Goal: Task Accomplishment & Management: Use online tool/utility

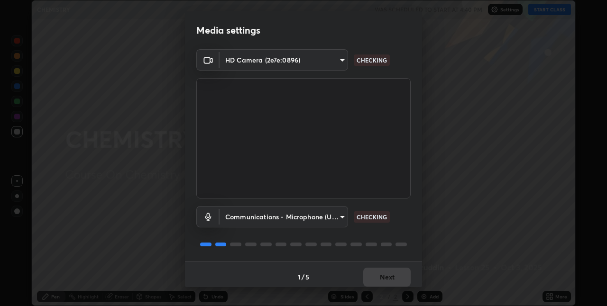
scroll to position [5, 0]
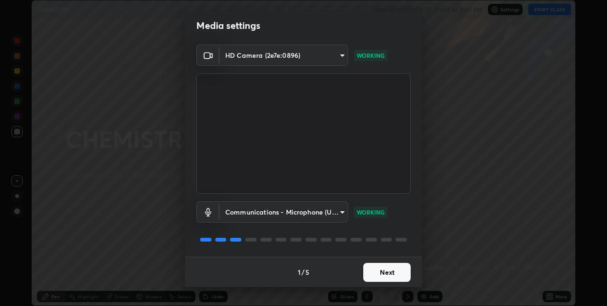
click at [384, 274] on button "Next" at bounding box center [386, 272] width 47 height 19
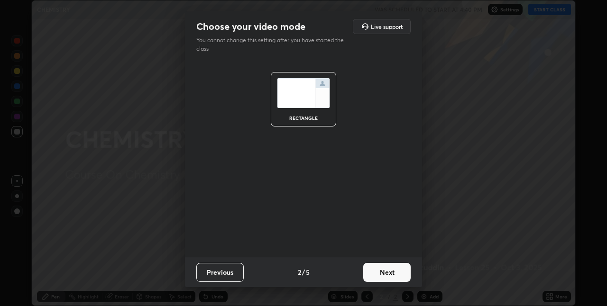
click at [386, 272] on button "Next" at bounding box center [386, 272] width 47 height 19
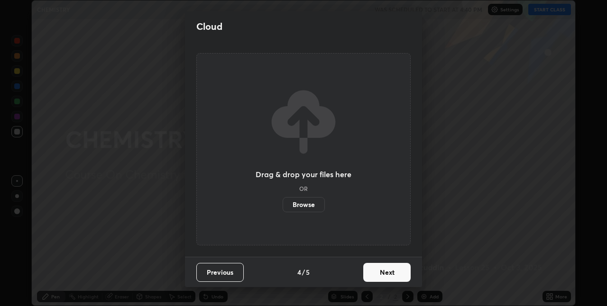
click at [385, 271] on button "Next" at bounding box center [386, 272] width 47 height 19
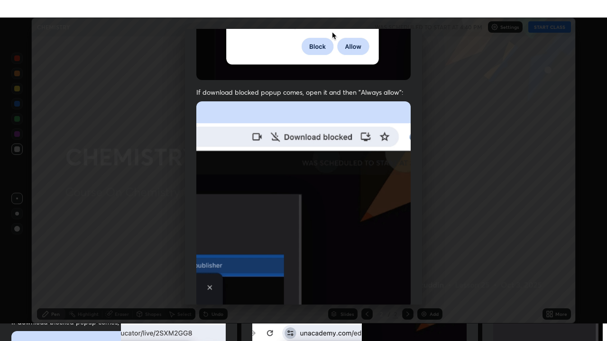
scroll to position [198, 0]
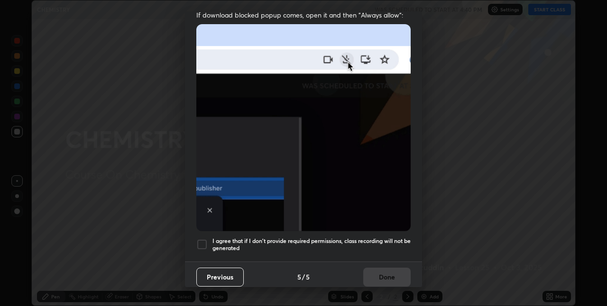
click at [208, 240] on div "I agree that if I don't provide required permissions, class recording will not …" at bounding box center [303, 244] width 214 height 11
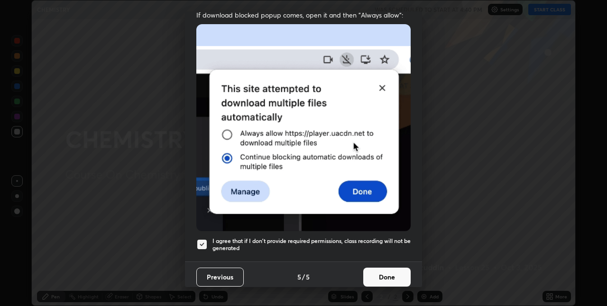
click at [384, 277] on button "Done" at bounding box center [386, 277] width 47 height 19
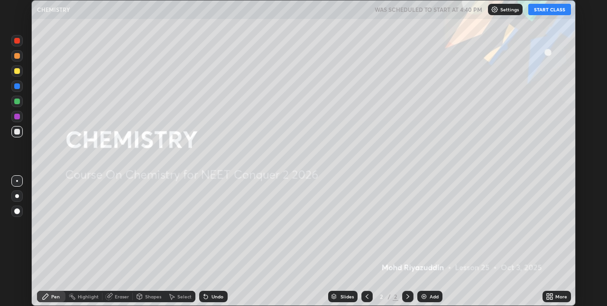
click at [536, 12] on button "START CLASS" at bounding box center [549, 9] width 43 height 11
click at [421, 296] on img at bounding box center [424, 297] width 8 height 8
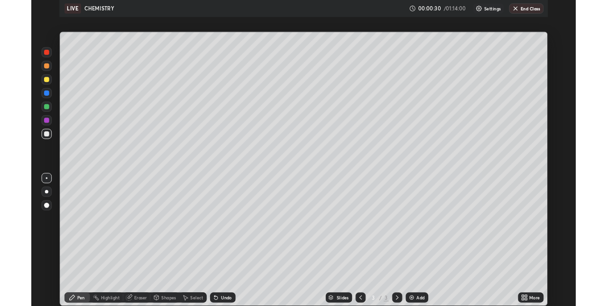
scroll to position [341, 607]
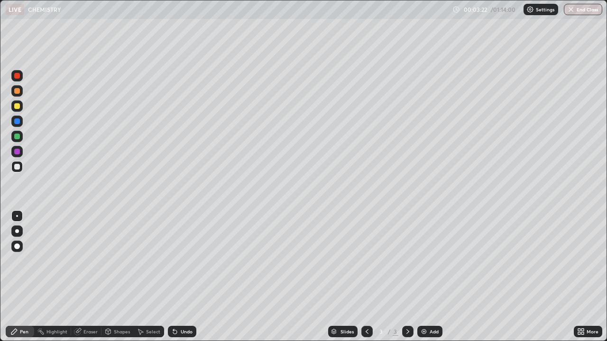
click at [175, 306] on icon at bounding box center [175, 333] width 4 height 4
click at [175, 306] on icon at bounding box center [175, 332] width 8 height 8
click at [173, 306] on icon at bounding box center [173, 330] width 1 height 1
click at [174, 306] on icon at bounding box center [175, 333] width 4 height 4
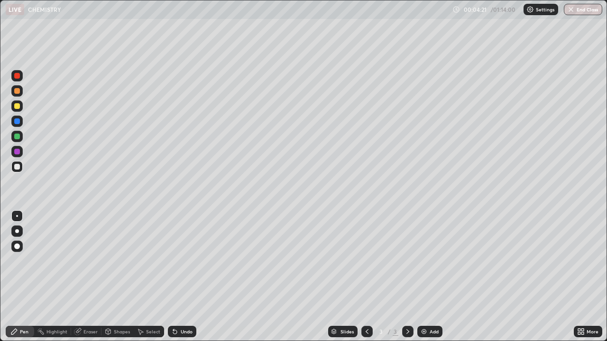
click at [178, 306] on div "Undo" at bounding box center [182, 331] width 28 height 11
click at [86, 306] on div "Eraser" at bounding box center [90, 332] width 14 height 5
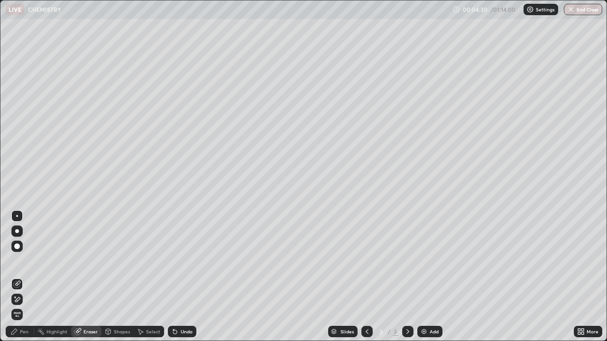
click at [26, 306] on div "Pen" at bounding box center [24, 332] width 9 height 5
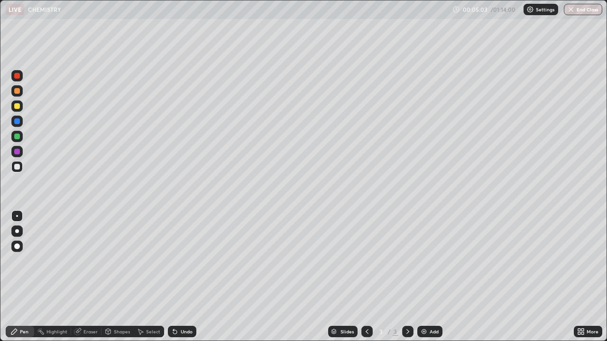
click at [15, 137] on div at bounding box center [17, 137] width 6 height 6
click at [85, 306] on div "Eraser" at bounding box center [90, 332] width 14 height 5
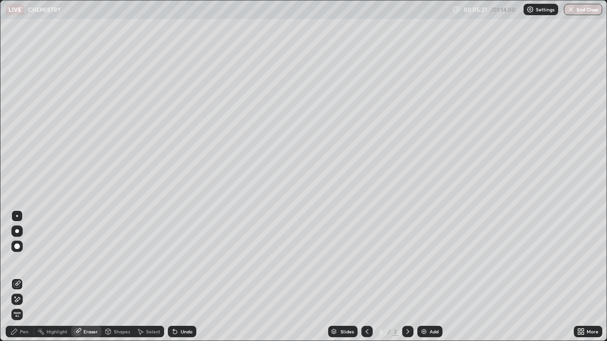
click at [28, 306] on div "Pen" at bounding box center [20, 331] width 28 height 11
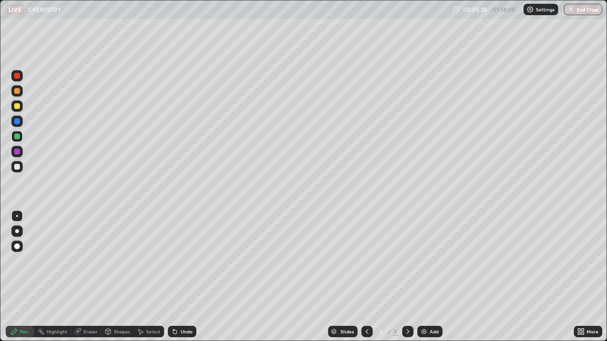
click at [21, 170] on div at bounding box center [16, 166] width 11 height 11
click at [18, 137] on div at bounding box center [17, 137] width 6 height 6
click at [17, 153] on div at bounding box center [17, 152] width 6 height 6
click at [84, 306] on div "Eraser" at bounding box center [90, 332] width 14 height 5
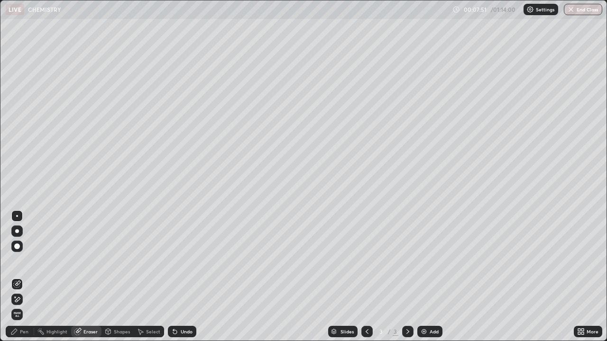
click at [23, 306] on div "Pen" at bounding box center [24, 332] width 9 height 5
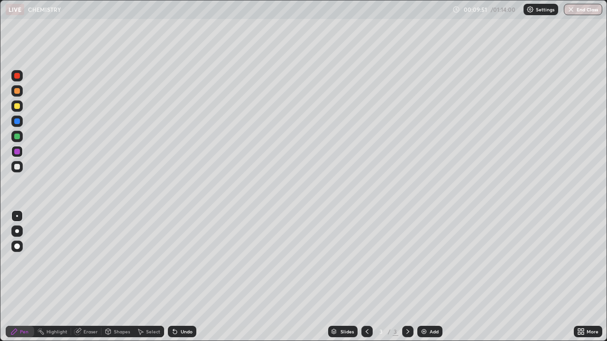
click at [422, 306] on img at bounding box center [424, 332] width 8 height 8
click at [16, 165] on div at bounding box center [17, 167] width 6 height 6
click at [175, 306] on icon at bounding box center [175, 333] width 4 height 4
click at [176, 306] on icon at bounding box center [175, 332] width 8 height 8
click at [175, 306] on icon at bounding box center [175, 332] width 8 height 8
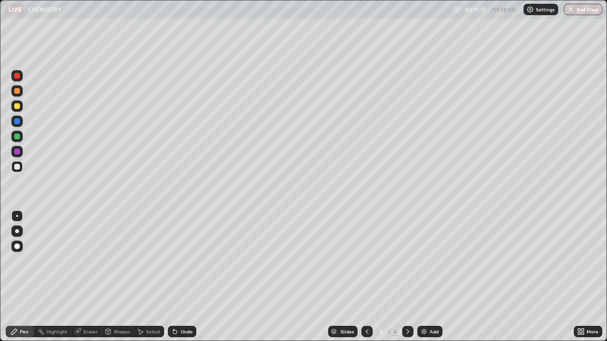
click at [173, 306] on icon at bounding box center [173, 330] width 1 height 1
click at [16, 137] on div at bounding box center [17, 137] width 6 height 6
click at [175, 306] on icon at bounding box center [175, 333] width 4 height 4
click at [83, 306] on div "Eraser" at bounding box center [90, 332] width 14 height 5
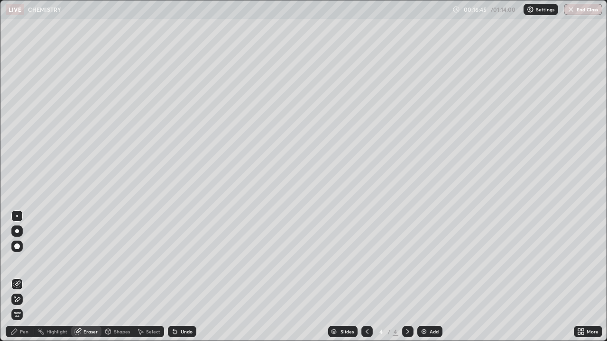
click at [30, 306] on div "Pen" at bounding box center [20, 331] width 28 height 11
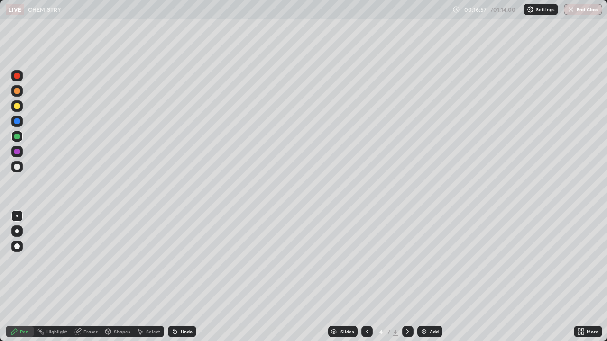
click at [87, 306] on div "Eraser" at bounding box center [90, 332] width 14 height 5
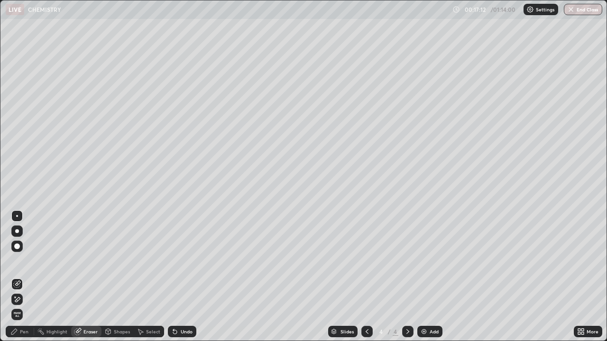
click at [16, 298] on icon at bounding box center [17, 300] width 8 height 8
click at [25, 306] on div "Pen" at bounding box center [24, 332] width 9 height 5
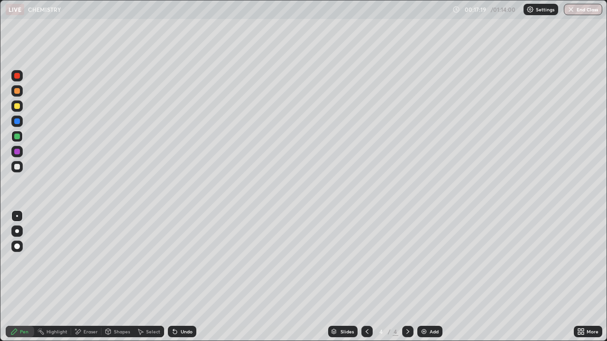
click at [52, 306] on div "Highlight" at bounding box center [56, 332] width 21 height 5
click at [82, 306] on div "Eraser" at bounding box center [86, 331] width 30 height 11
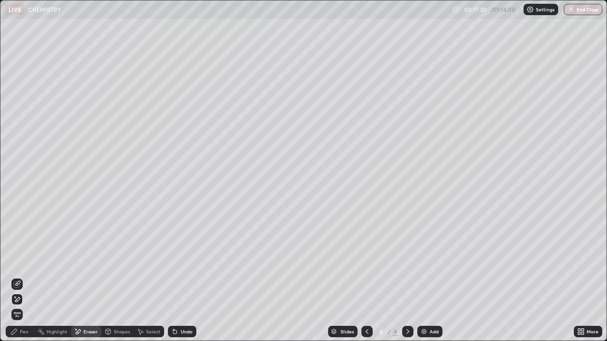
click at [19, 285] on icon at bounding box center [17, 285] width 8 height 8
click at [21, 306] on div "Pen" at bounding box center [24, 332] width 9 height 5
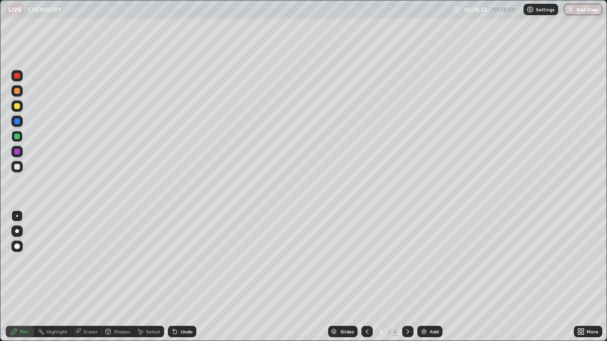
click at [424, 306] on img at bounding box center [424, 332] width 8 height 8
click at [18, 167] on div at bounding box center [17, 167] width 6 height 6
click at [175, 306] on icon at bounding box center [175, 333] width 4 height 4
click at [177, 306] on icon at bounding box center [175, 332] width 8 height 8
click at [178, 306] on div "Undo" at bounding box center [182, 331] width 28 height 11
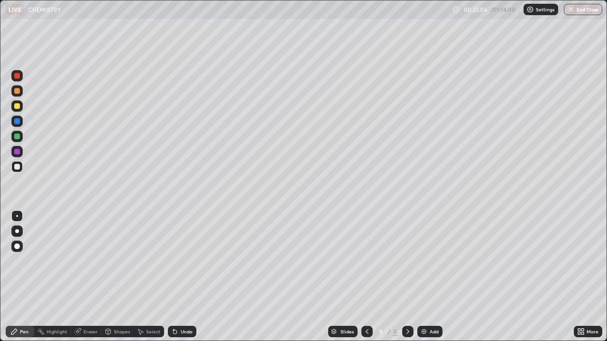
click at [89, 306] on div "Eraser" at bounding box center [90, 332] width 14 height 5
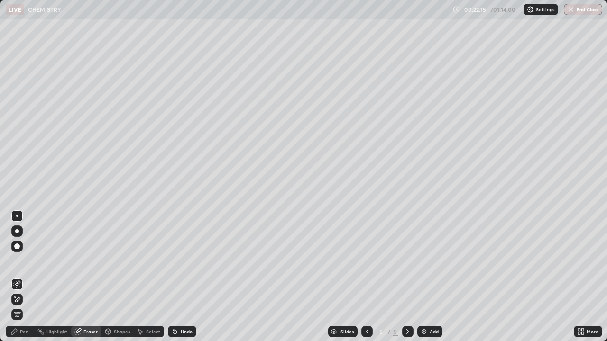
click at [27, 306] on div "Pen" at bounding box center [24, 332] width 9 height 5
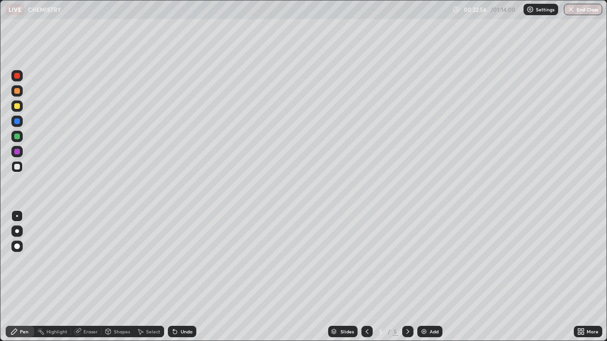
click at [92, 306] on div "Eraser" at bounding box center [90, 332] width 14 height 5
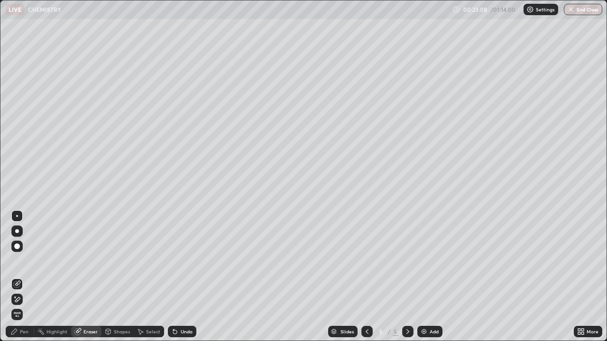
click at [19, 306] on div "Pen" at bounding box center [20, 331] width 28 height 11
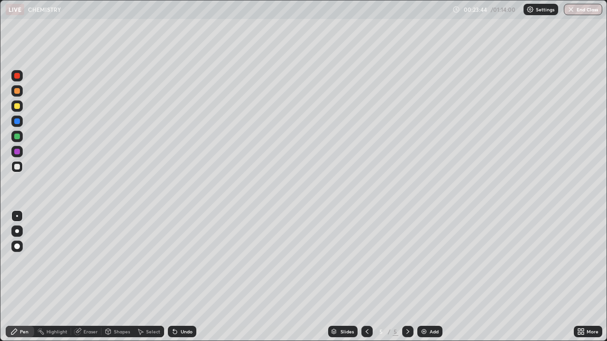
click at [91, 306] on div "Eraser" at bounding box center [90, 332] width 14 height 5
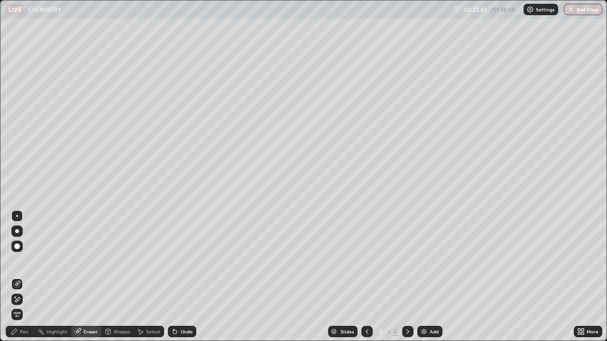
click at [18, 299] on icon at bounding box center [17, 300] width 8 height 8
click at [16, 306] on span "Erase all" at bounding box center [17, 315] width 10 height 6
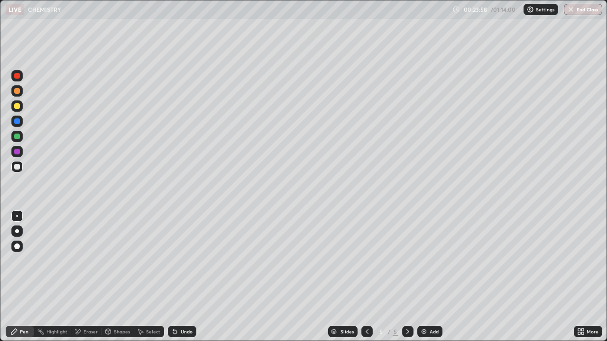
click at [21, 167] on div at bounding box center [16, 166] width 11 height 11
click at [18, 138] on div at bounding box center [17, 137] width 6 height 6
click at [21, 171] on div at bounding box center [16, 166] width 11 height 11
click at [174, 306] on icon at bounding box center [175, 333] width 4 height 4
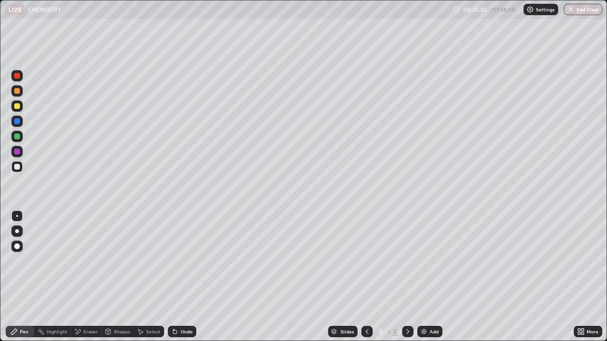
click at [174, 306] on icon at bounding box center [175, 333] width 4 height 4
click at [173, 306] on icon at bounding box center [175, 333] width 4 height 4
click at [92, 306] on div "Eraser" at bounding box center [90, 332] width 14 height 5
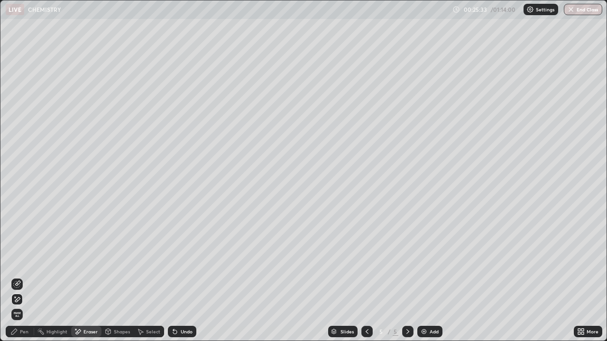
click at [28, 306] on div "Pen" at bounding box center [24, 332] width 9 height 5
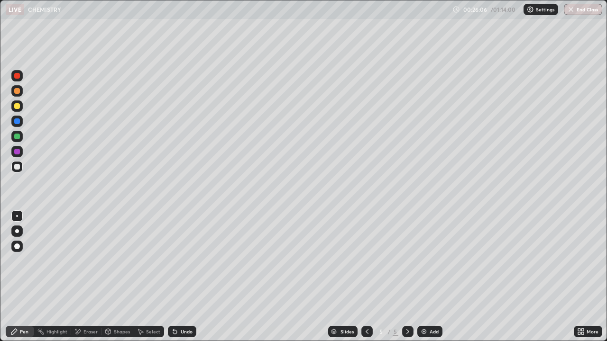
click at [174, 306] on icon at bounding box center [175, 332] width 8 height 8
click at [175, 306] on icon at bounding box center [175, 333] width 4 height 4
click at [85, 306] on div "Eraser" at bounding box center [90, 332] width 14 height 5
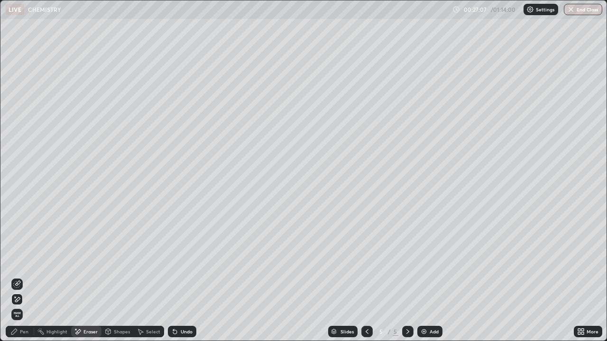
click at [28, 306] on div "Pen" at bounding box center [24, 332] width 9 height 5
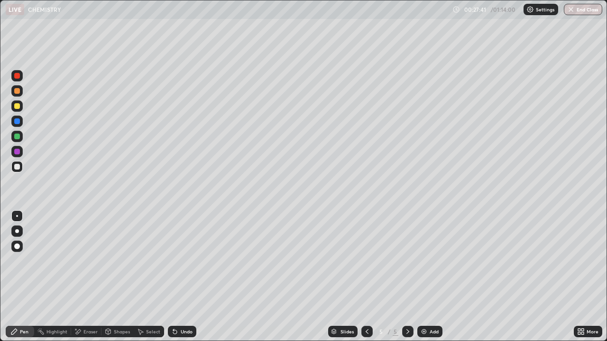
click at [18, 136] on div at bounding box center [17, 137] width 6 height 6
click at [423, 306] on img at bounding box center [424, 332] width 8 height 8
click at [18, 167] on div at bounding box center [17, 167] width 6 height 6
click at [424, 306] on img at bounding box center [424, 332] width 8 height 8
click at [173, 306] on icon at bounding box center [175, 333] width 4 height 4
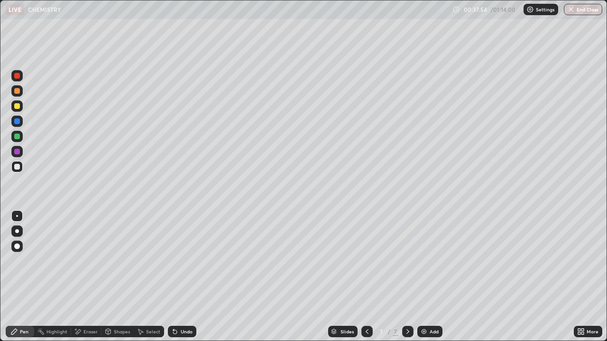
click at [175, 306] on icon at bounding box center [175, 332] width 8 height 8
click at [176, 306] on icon at bounding box center [175, 332] width 8 height 8
click at [174, 306] on icon at bounding box center [175, 333] width 4 height 4
click at [175, 306] on icon at bounding box center [175, 333] width 4 height 4
click at [173, 306] on icon at bounding box center [175, 333] width 4 height 4
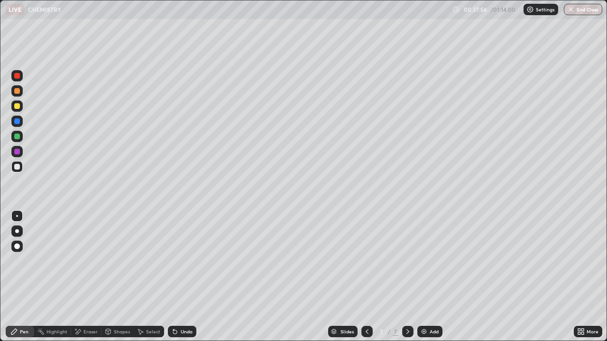
click at [173, 306] on icon at bounding box center [173, 330] width 1 height 1
click at [181, 306] on div "Undo" at bounding box center [187, 332] width 12 height 5
click at [18, 137] on div at bounding box center [17, 137] width 6 height 6
click at [176, 306] on icon at bounding box center [175, 332] width 8 height 8
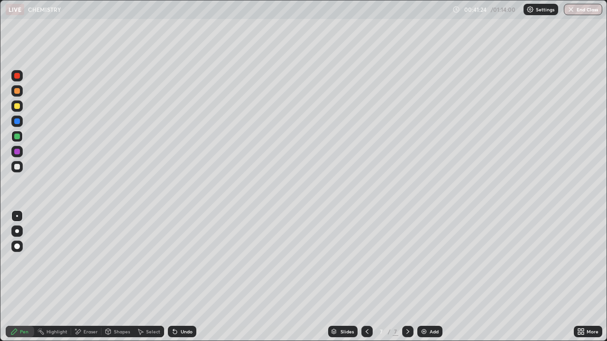
click at [173, 306] on icon at bounding box center [173, 330] width 1 height 1
click at [174, 306] on icon at bounding box center [175, 332] width 8 height 8
click at [175, 306] on icon at bounding box center [175, 332] width 8 height 8
click at [175, 306] on icon at bounding box center [175, 333] width 4 height 4
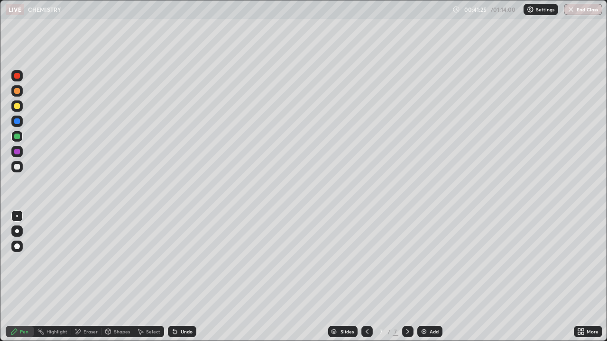
click at [177, 306] on icon at bounding box center [175, 332] width 8 height 8
click at [178, 306] on div "Undo" at bounding box center [182, 331] width 28 height 11
click at [181, 306] on div "Undo" at bounding box center [187, 332] width 12 height 5
click at [180, 306] on div "Undo" at bounding box center [182, 331] width 28 height 11
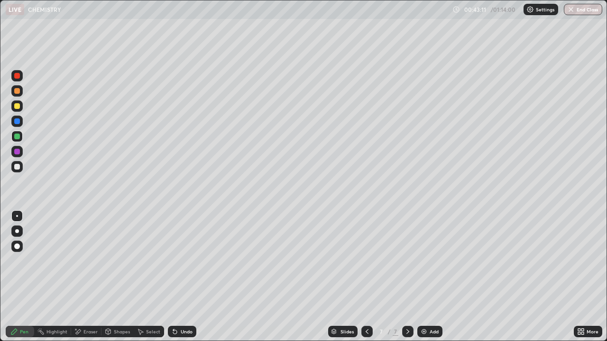
click at [175, 306] on icon at bounding box center [175, 332] width 8 height 8
click at [176, 306] on div "Undo" at bounding box center [182, 331] width 28 height 11
click at [18, 169] on div at bounding box center [17, 167] width 6 height 6
click at [424, 306] on img at bounding box center [424, 332] width 8 height 8
click at [366, 306] on icon at bounding box center [367, 332] width 8 height 8
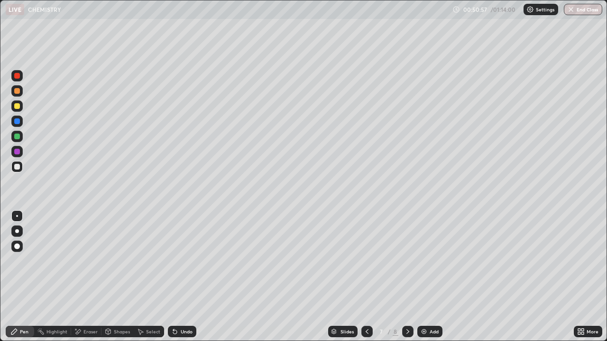
click at [422, 306] on img at bounding box center [424, 332] width 8 height 8
click at [172, 306] on icon at bounding box center [175, 332] width 8 height 8
click at [173, 306] on icon at bounding box center [173, 330] width 1 height 1
click at [174, 306] on icon at bounding box center [175, 333] width 4 height 4
click at [173, 306] on icon at bounding box center [175, 333] width 4 height 4
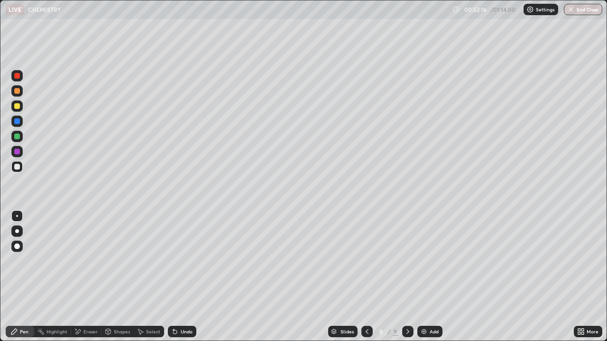
click at [173, 306] on icon at bounding box center [175, 333] width 4 height 4
click at [365, 306] on icon at bounding box center [367, 332] width 8 height 8
click at [411, 306] on div at bounding box center [407, 331] width 11 height 11
click at [424, 306] on img at bounding box center [424, 332] width 8 height 8
click at [365, 306] on icon at bounding box center [366, 332] width 3 height 5
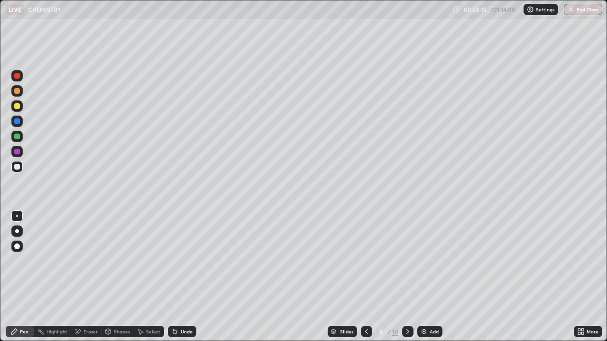
click at [362, 306] on div at bounding box center [366, 331] width 11 height 11
click at [363, 306] on icon at bounding box center [367, 332] width 8 height 8
click at [404, 306] on icon at bounding box center [408, 332] width 8 height 8
click at [407, 306] on icon at bounding box center [408, 332] width 8 height 8
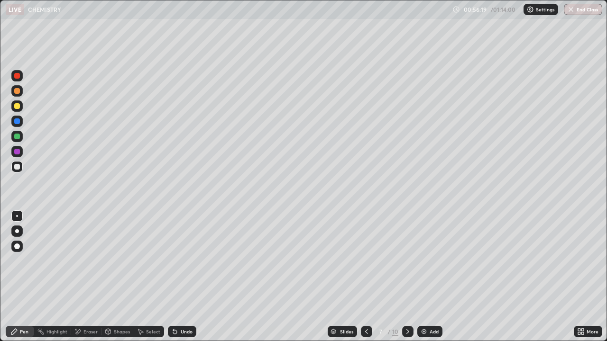
click at [407, 306] on icon at bounding box center [408, 332] width 8 height 8
click at [402, 306] on div at bounding box center [407, 331] width 11 height 11
click at [175, 306] on icon at bounding box center [175, 333] width 4 height 4
click at [83, 306] on div "Eraser" at bounding box center [86, 331] width 30 height 11
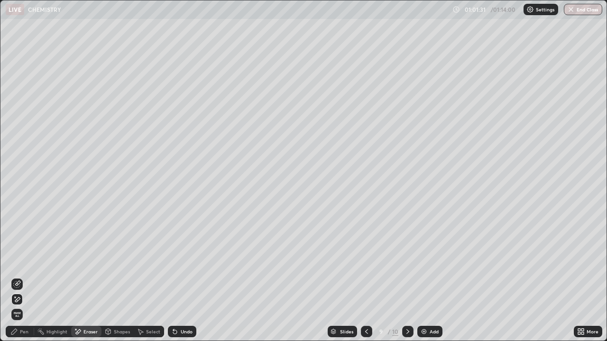
click at [174, 306] on icon at bounding box center [175, 332] width 8 height 8
click at [177, 306] on div "Undo" at bounding box center [182, 331] width 28 height 11
click at [18, 283] on icon at bounding box center [17, 285] width 8 height 8
click at [27, 306] on div "Pen" at bounding box center [24, 332] width 9 height 5
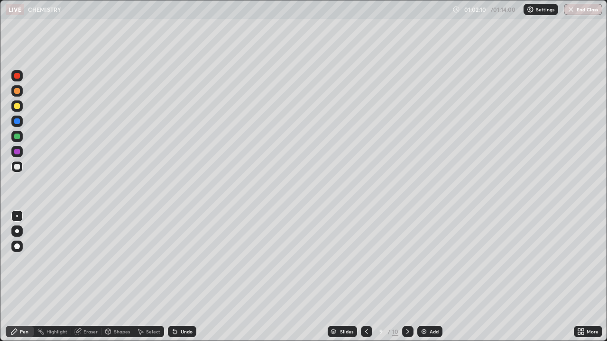
click at [173, 306] on icon at bounding box center [175, 333] width 4 height 4
click at [423, 306] on img at bounding box center [424, 332] width 8 height 8
click at [17, 168] on div at bounding box center [17, 167] width 6 height 6
click at [177, 306] on icon at bounding box center [175, 332] width 8 height 8
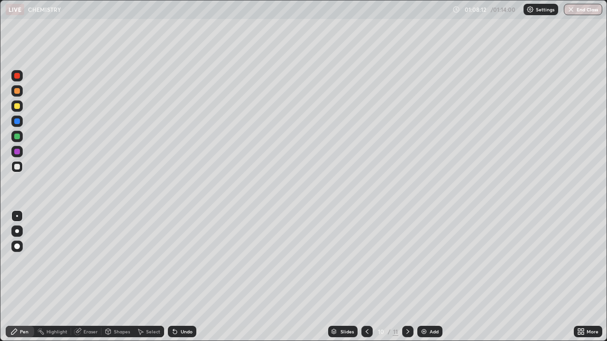
click at [177, 306] on icon at bounding box center [175, 332] width 8 height 8
click at [83, 306] on div "Eraser" at bounding box center [90, 332] width 14 height 5
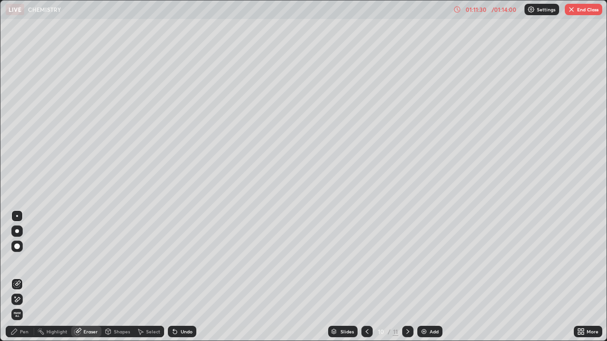
click at [26, 306] on div "Pen" at bounding box center [24, 332] width 9 height 5
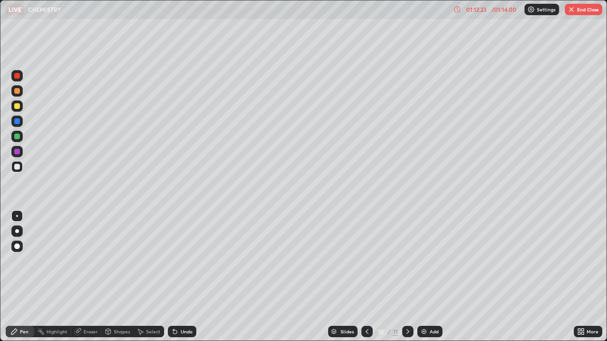
click at [174, 306] on icon at bounding box center [175, 333] width 4 height 4
click at [18, 137] on div at bounding box center [17, 137] width 6 height 6
click at [175, 306] on icon at bounding box center [175, 332] width 8 height 8
click at [173, 306] on icon at bounding box center [173, 330] width 1 height 1
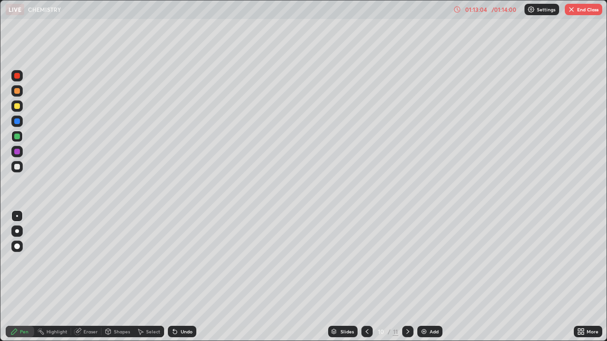
click at [174, 306] on icon at bounding box center [175, 333] width 4 height 4
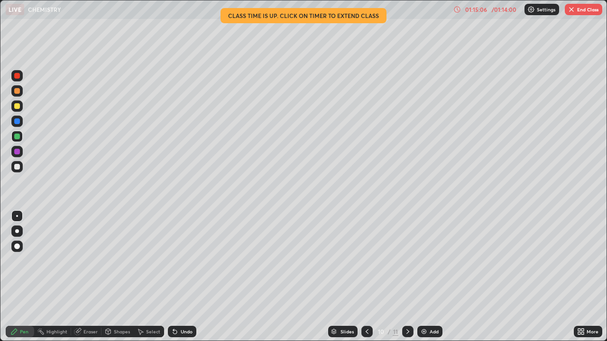
click at [175, 306] on icon at bounding box center [175, 333] width 4 height 4
click at [578, 13] on button "End Class" at bounding box center [583, 9] width 37 height 11
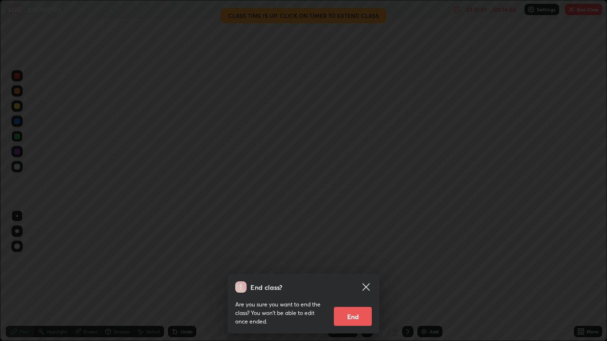
click at [356, 306] on button "End" at bounding box center [353, 316] width 38 height 19
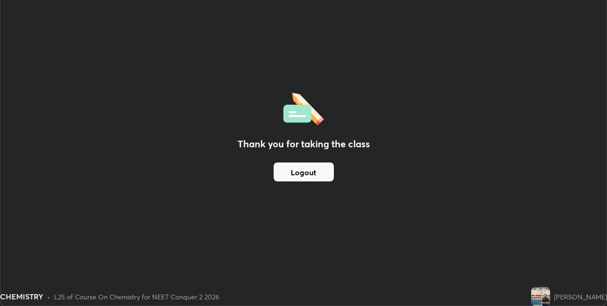
scroll to position [47114, 46813]
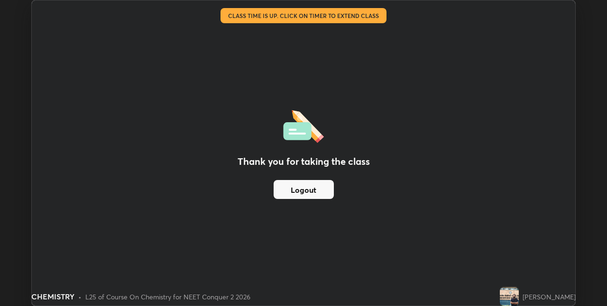
click at [291, 193] on button "Logout" at bounding box center [304, 189] width 60 height 19
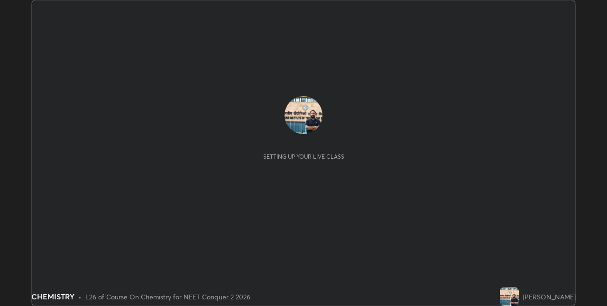
scroll to position [306, 607]
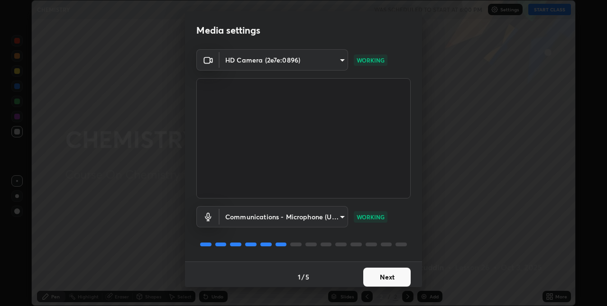
click at [372, 275] on button "Next" at bounding box center [386, 277] width 47 height 19
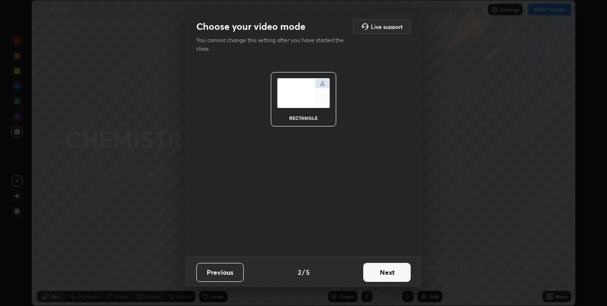
click at [377, 272] on button "Next" at bounding box center [386, 272] width 47 height 19
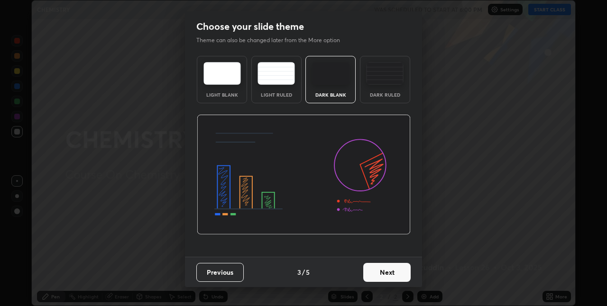
click at [382, 271] on button "Next" at bounding box center [386, 272] width 47 height 19
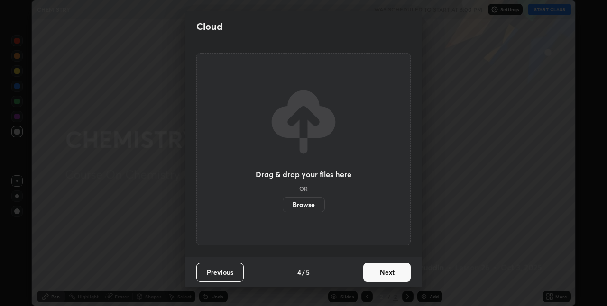
click at [384, 272] on button "Next" at bounding box center [386, 272] width 47 height 19
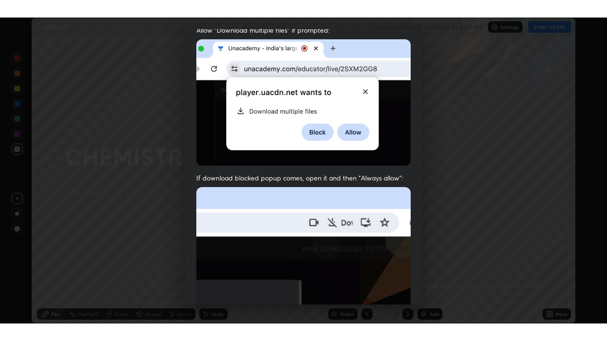
scroll to position [198, 0]
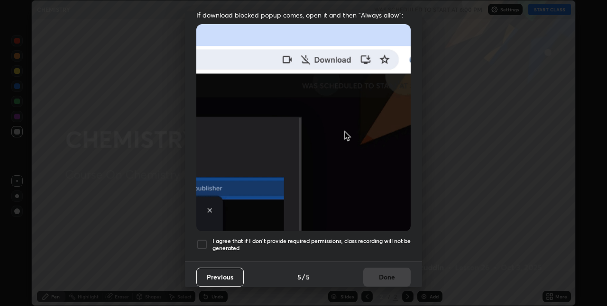
click at [204, 239] on div at bounding box center [201, 244] width 11 height 11
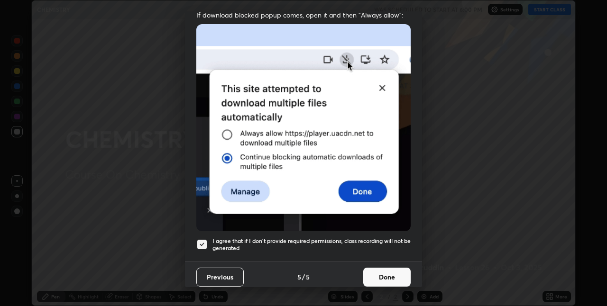
click at [379, 271] on button "Done" at bounding box center [386, 277] width 47 height 19
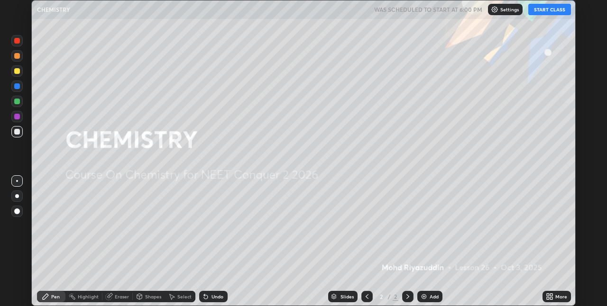
click at [545, 11] on button "START CLASS" at bounding box center [549, 9] width 43 height 11
click at [423, 299] on img at bounding box center [424, 297] width 8 height 8
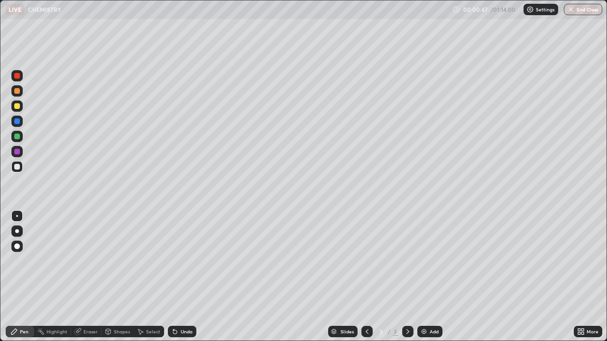
scroll to position [341, 607]
click at [175, 306] on icon at bounding box center [175, 332] width 8 height 8
click at [175, 306] on icon at bounding box center [175, 333] width 4 height 4
click at [178, 306] on div "Undo" at bounding box center [182, 331] width 28 height 11
click at [180, 306] on div "Undo" at bounding box center [182, 331] width 28 height 11
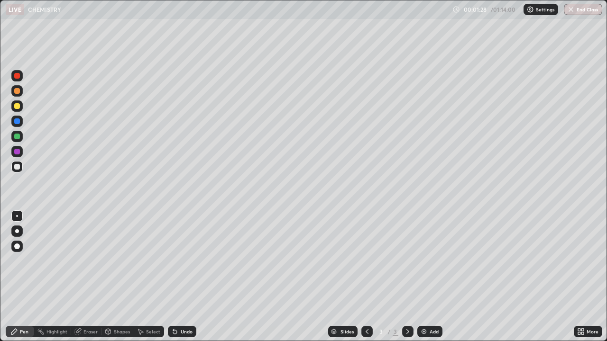
click at [174, 306] on icon at bounding box center [175, 332] width 8 height 8
click at [173, 306] on icon at bounding box center [175, 333] width 4 height 4
click at [174, 306] on icon at bounding box center [175, 333] width 4 height 4
click at [176, 306] on icon at bounding box center [175, 332] width 8 height 8
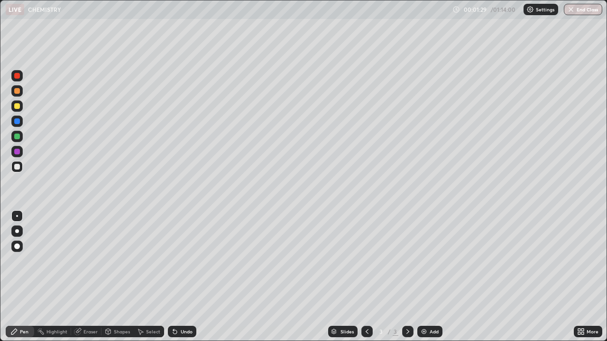
click at [175, 306] on icon at bounding box center [175, 332] width 8 height 8
click at [173, 306] on icon at bounding box center [173, 330] width 1 height 1
click at [174, 306] on icon at bounding box center [175, 333] width 4 height 4
click at [177, 306] on icon at bounding box center [175, 332] width 8 height 8
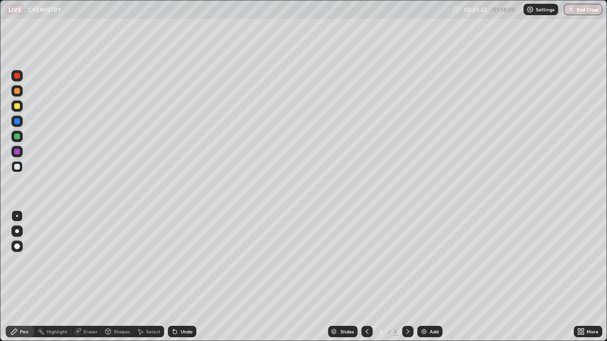
click at [178, 306] on div "Undo" at bounding box center [182, 331] width 28 height 11
click at [181, 306] on div "Undo" at bounding box center [187, 332] width 12 height 5
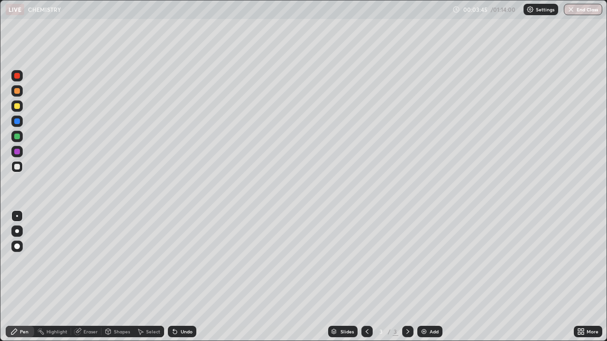
click at [175, 306] on icon at bounding box center [175, 333] width 4 height 4
click at [173, 306] on icon at bounding box center [175, 333] width 4 height 4
click at [174, 306] on icon at bounding box center [175, 333] width 4 height 4
click at [173, 306] on icon at bounding box center [173, 330] width 1 height 1
click at [174, 306] on icon at bounding box center [175, 332] width 8 height 8
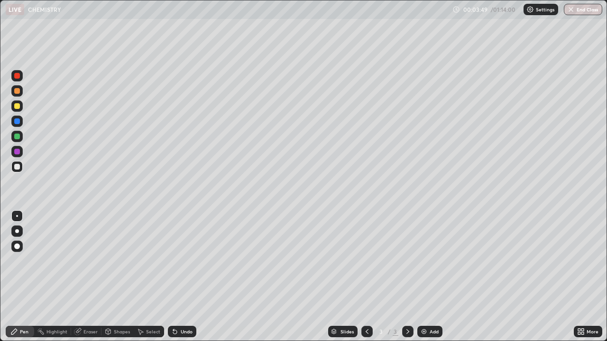
click at [175, 306] on icon at bounding box center [175, 333] width 4 height 4
click at [174, 306] on icon at bounding box center [175, 333] width 4 height 4
click at [19, 136] on div at bounding box center [17, 137] width 6 height 6
click at [174, 306] on icon at bounding box center [175, 333] width 4 height 4
click at [171, 306] on div "Undo" at bounding box center [182, 331] width 28 height 11
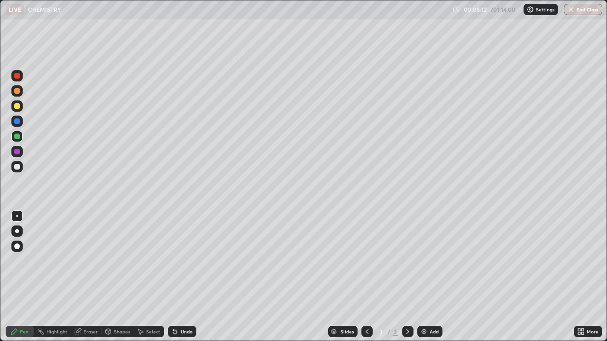
click at [169, 306] on div "Undo" at bounding box center [182, 331] width 28 height 11
click at [420, 306] on img at bounding box center [424, 332] width 8 height 8
click at [174, 306] on icon at bounding box center [175, 333] width 4 height 4
click at [175, 306] on icon at bounding box center [175, 332] width 8 height 8
click at [181, 306] on div "Undo" at bounding box center [187, 332] width 12 height 5
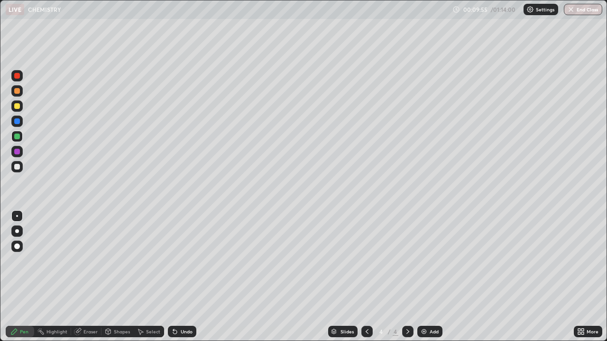
click at [183, 306] on div "Undo" at bounding box center [187, 332] width 12 height 5
click at [184, 306] on div "Undo" at bounding box center [182, 331] width 28 height 11
click at [186, 306] on div "Undo" at bounding box center [182, 331] width 28 height 11
click at [187, 306] on div "Undo" at bounding box center [182, 331] width 28 height 11
click at [177, 306] on icon at bounding box center [175, 332] width 8 height 8
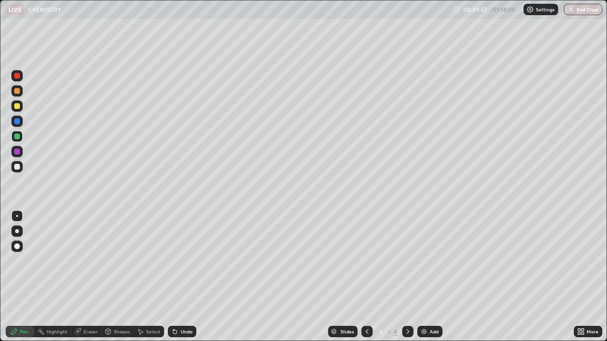
click at [22, 169] on div at bounding box center [16, 166] width 11 height 11
click at [175, 306] on icon at bounding box center [175, 333] width 4 height 4
click at [175, 306] on icon at bounding box center [175, 332] width 8 height 8
click at [175, 306] on icon at bounding box center [175, 333] width 4 height 4
click at [174, 306] on icon at bounding box center [175, 333] width 4 height 4
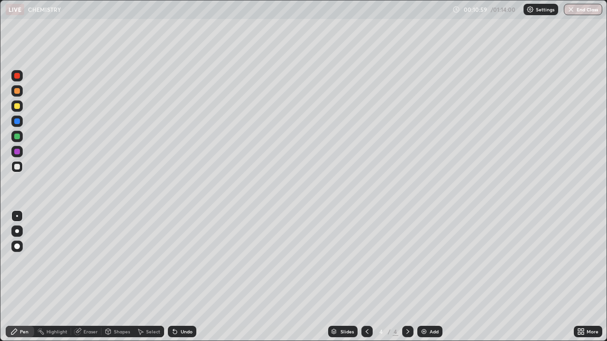
click at [175, 306] on icon at bounding box center [175, 333] width 4 height 4
click at [175, 306] on icon at bounding box center [175, 332] width 8 height 8
click at [175, 306] on icon at bounding box center [175, 333] width 4 height 4
click at [366, 306] on icon at bounding box center [367, 332] width 8 height 8
click at [406, 306] on icon at bounding box center [408, 332] width 8 height 8
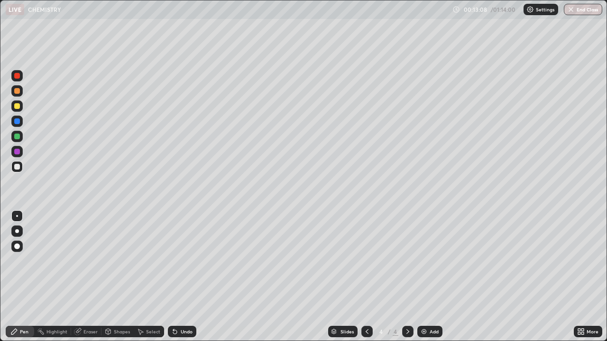
click at [175, 306] on icon at bounding box center [175, 332] width 8 height 8
click at [424, 306] on img at bounding box center [424, 332] width 8 height 8
click at [173, 306] on icon at bounding box center [175, 333] width 4 height 4
click at [177, 306] on icon at bounding box center [175, 332] width 8 height 8
click at [176, 306] on icon at bounding box center [175, 332] width 8 height 8
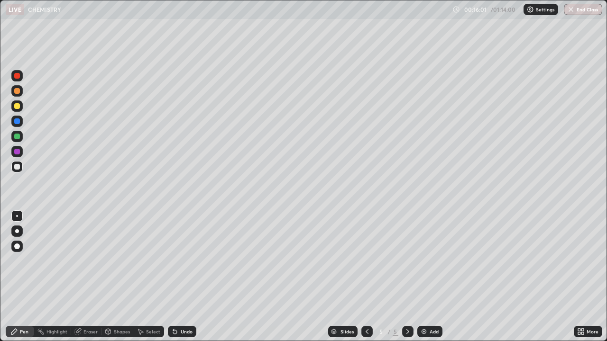
click at [175, 306] on icon at bounding box center [175, 333] width 4 height 4
click at [173, 306] on icon at bounding box center [175, 333] width 4 height 4
click at [176, 306] on icon at bounding box center [175, 332] width 8 height 8
click at [174, 306] on icon at bounding box center [175, 333] width 4 height 4
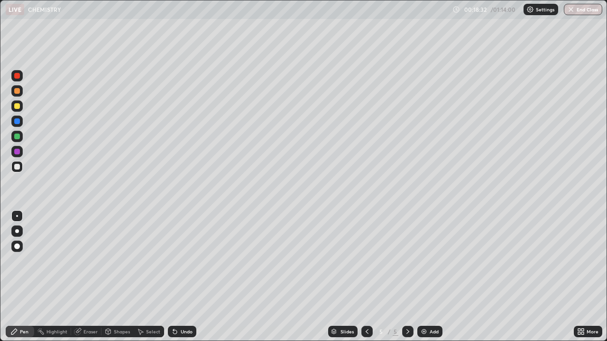
click at [177, 306] on icon at bounding box center [175, 332] width 8 height 8
click at [175, 306] on icon at bounding box center [175, 333] width 4 height 4
click at [176, 306] on icon at bounding box center [175, 332] width 8 height 8
click at [175, 306] on icon at bounding box center [175, 333] width 4 height 4
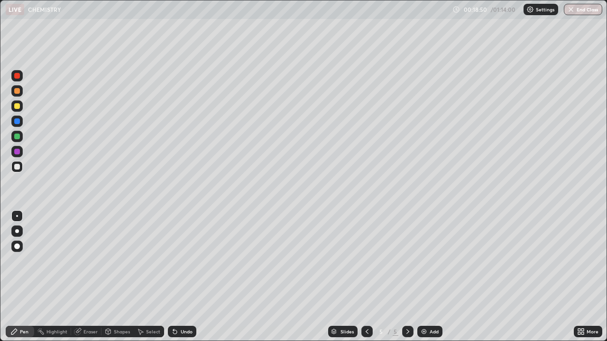
click at [175, 306] on icon at bounding box center [175, 333] width 4 height 4
click at [174, 306] on icon at bounding box center [175, 333] width 4 height 4
click at [176, 306] on icon at bounding box center [175, 332] width 8 height 8
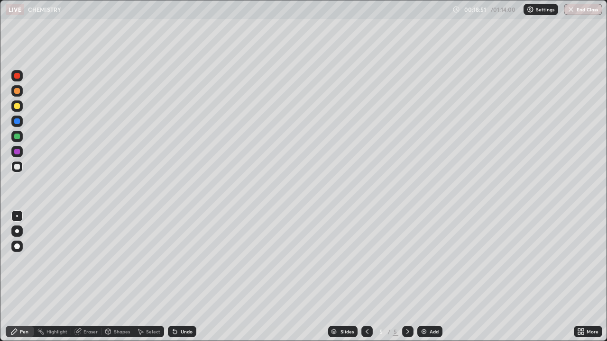
click at [176, 306] on icon at bounding box center [175, 332] width 8 height 8
click at [178, 306] on div "Undo" at bounding box center [182, 331] width 28 height 11
click at [423, 306] on img at bounding box center [424, 332] width 8 height 8
click at [174, 306] on icon at bounding box center [175, 333] width 4 height 4
click at [173, 306] on icon at bounding box center [175, 333] width 4 height 4
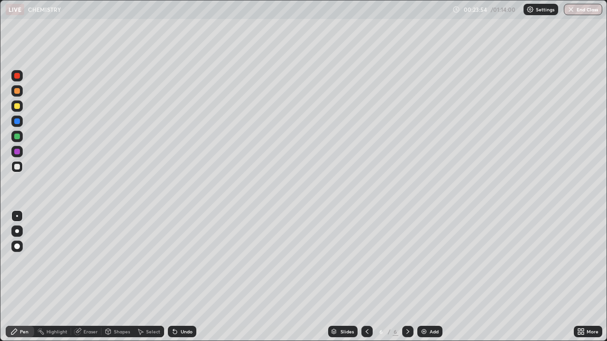
click at [177, 306] on div "Undo" at bounding box center [182, 331] width 28 height 11
click at [176, 306] on icon at bounding box center [175, 332] width 8 height 8
click at [177, 306] on div "Undo" at bounding box center [182, 331] width 28 height 11
click at [173, 306] on icon at bounding box center [175, 333] width 4 height 4
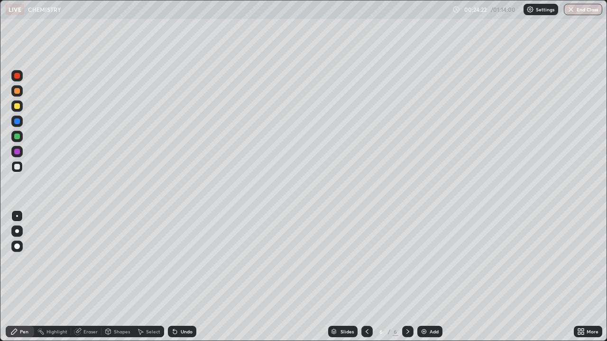
click at [173, 306] on icon at bounding box center [175, 333] width 4 height 4
click at [174, 306] on icon at bounding box center [175, 333] width 4 height 4
click at [179, 306] on div "Undo" at bounding box center [182, 331] width 28 height 11
click at [176, 306] on icon at bounding box center [175, 332] width 8 height 8
click at [177, 306] on div "Undo" at bounding box center [182, 331] width 28 height 11
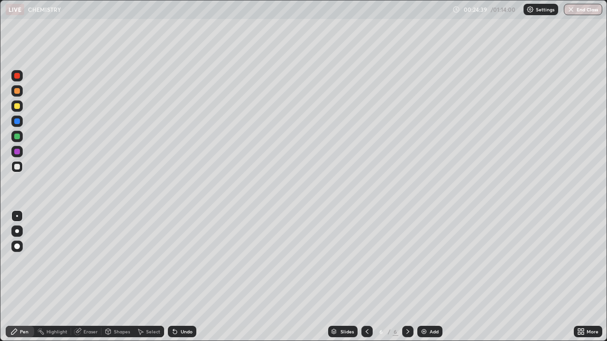
click at [177, 306] on icon at bounding box center [175, 332] width 8 height 8
click at [178, 306] on div "Undo" at bounding box center [182, 331] width 28 height 11
click at [424, 306] on img at bounding box center [424, 332] width 8 height 8
click at [18, 167] on div at bounding box center [17, 167] width 6 height 6
click at [178, 306] on div "Undo" at bounding box center [182, 331] width 28 height 11
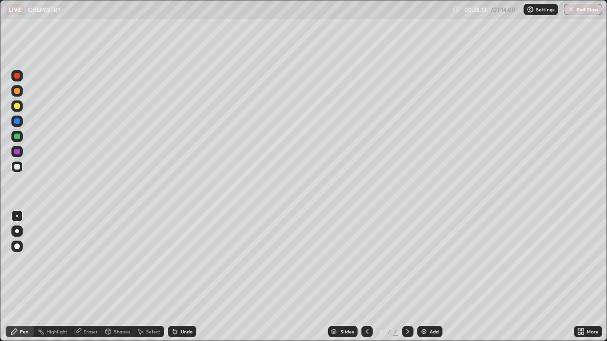
click at [177, 306] on icon at bounding box center [175, 332] width 8 height 8
click at [83, 306] on div "Eraser" at bounding box center [90, 332] width 14 height 5
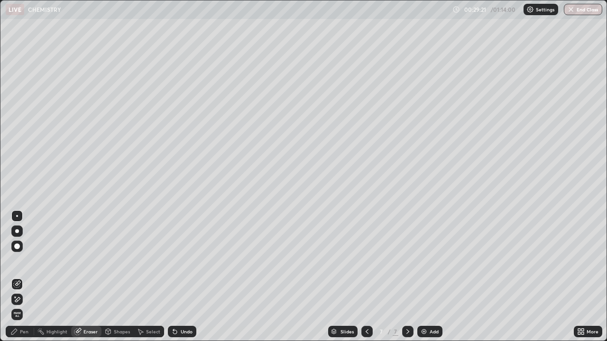
click at [16, 300] on icon at bounding box center [17, 299] width 5 height 5
click at [20, 306] on div "Pen" at bounding box center [24, 332] width 9 height 5
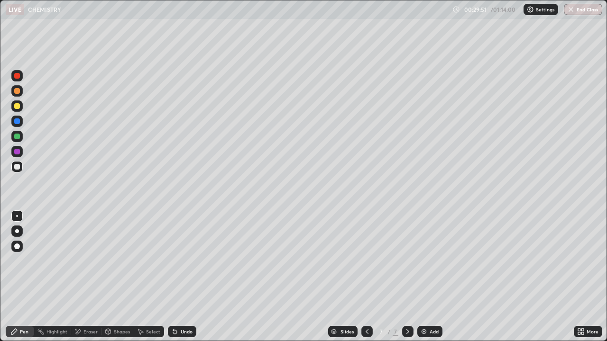
click at [178, 306] on div "Undo" at bounding box center [182, 331] width 28 height 11
click at [90, 306] on div "Eraser" at bounding box center [90, 332] width 14 height 5
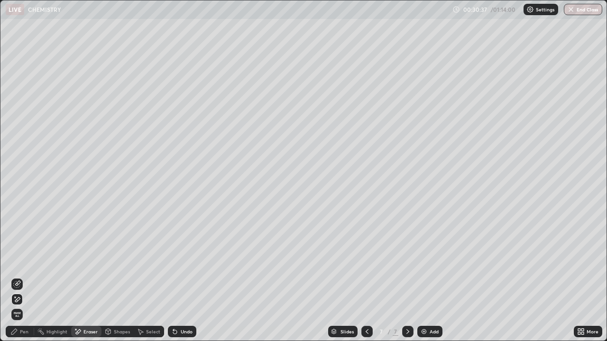
click at [22, 306] on div "Pen" at bounding box center [24, 332] width 9 height 5
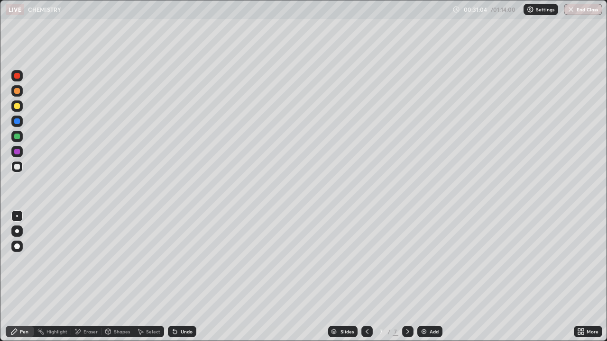
click at [178, 306] on div "Undo" at bounding box center [182, 331] width 28 height 11
click at [181, 306] on div "Undo" at bounding box center [187, 332] width 12 height 5
click at [178, 306] on div "Undo" at bounding box center [182, 331] width 28 height 11
click at [423, 306] on img at bounding box center [424, 332] width 8 height 8
click at [176, 306] on icon at bounding box center [175, 332] width 8 height 8
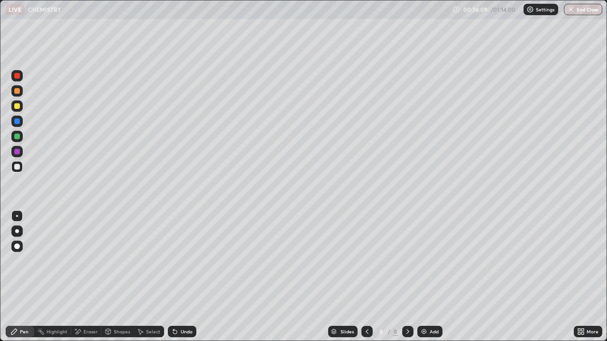
click at [175, 306] on icon at bounding box center [175, 333] width 4 height 4
click at [174, 306] on icon at bounding box center [175, 333] width 4 height 4
click at [173, 306] on icon at bounding box center [175, 333] width 4 height 4
click at [174, 306] on icon at bounding box center [175, 333] width 4 height 4
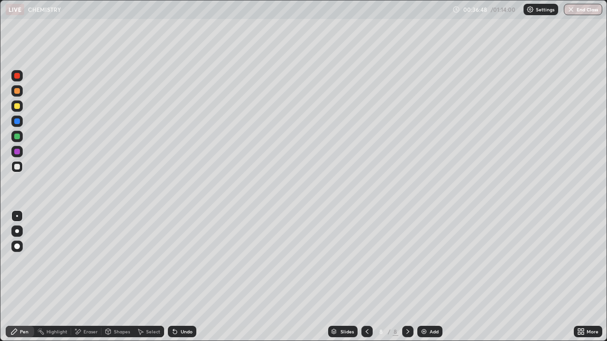
click at [174, 306] on icon at bounding box center [175, 333] width 4 height 4
click at [175, 306] on icon at bounding box center [175, 333] width 4 height 4
click at [175, 306] on icon at bounding box center [175, 332] width 8 height 8
click at [177, 306] on icon at bounding box center [175, 332] width 8 height 8
click at [174, 306] on icon at bounding box center [175, 333] width 4 height 4
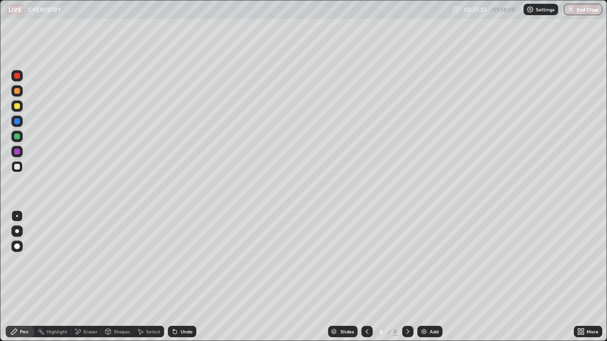
click at [177, 306] on icon at bounding box center [175, 332] width 8 height 8
click at [423, 306] on img at bounding box center [424, 332] width 8 height 8
click at [87, 306] on div "Eraser" at bounding box center [90, 332] width 14 height 5
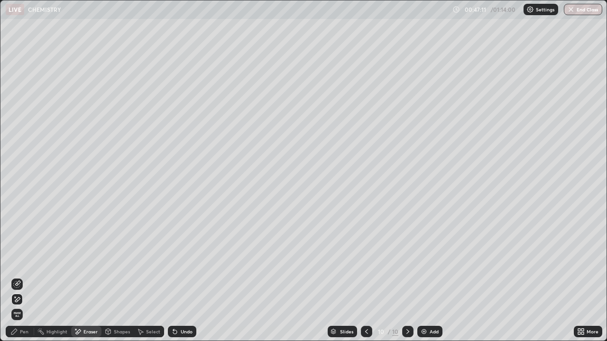
click at [18, 283] on icon at bounding box center [17, 285] width 8 height 8
click at [22, 306] on div "Pen" at bounding box center [24, 332] width 9 height 5
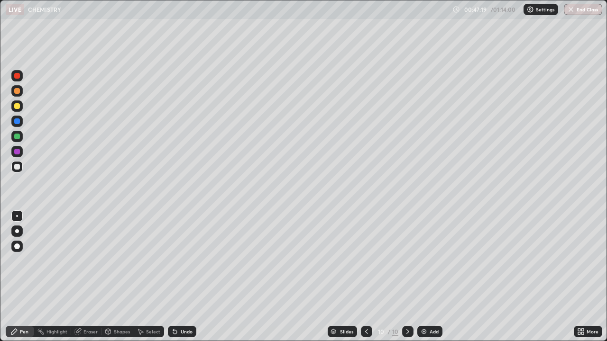
click at [175, 306] on div "Undo" at bounding box center [182, 331] width 28 height 11
click at [423, 306] on img at bounding box center [424, 332] width 8 height 8
click at [174, 306] on icon at bounding box center [175, 333] width 4 height 4
click at [176, 306] on div "Undo" at bounding box center [182, 331] width 28 height 11
click at [174, 306] on icon at bounding box center [175, 333] width 4 height 4
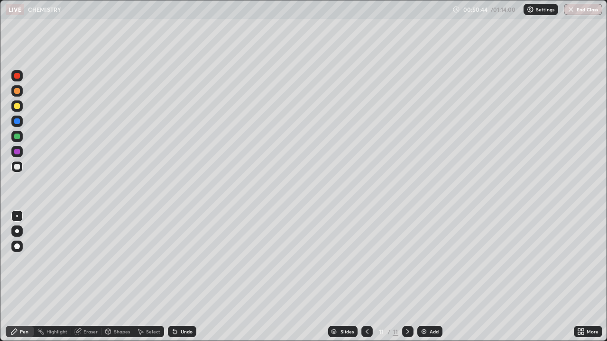
click at [174, 306] on icon at bounding box center [175, 333] width 4 height 4
click at [175, 306] on icon at bounding box center [175, 332] width 8 height 8
click at [177, 306] on icon at bounding box center [175, 332] width 8 height 8
click at [175, 306] on icon at bounding box center [175, 333] width 4 height 4
click at [174, 306] on icon at bounding box center [175, 333] width 4 height 4
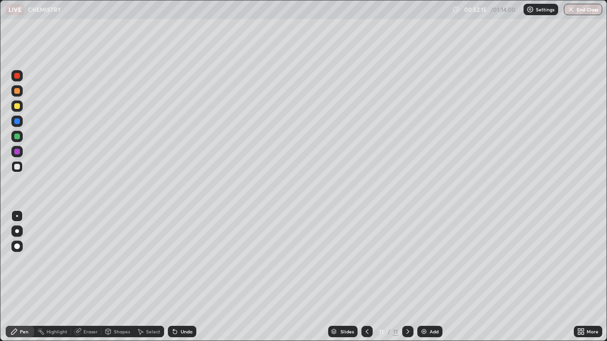
click at [174, 306] on icon at bounding box center [175, 333] width 4 height 4
click at [173, 306] on div "Undo" at bounding box center [182, 331] width 28 height 11
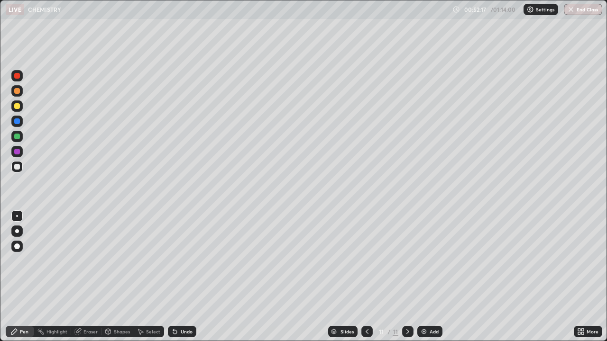
click at [173, 306] on div "Undo" at bounding box center [182, 331] width 28 height 11
click at [174, 306] on div "Undo" at bounding box center [182, 331] width 28 height 11
click at [173, 306] on div "Undo" at bounding box center [182, 331] width 28 height 11
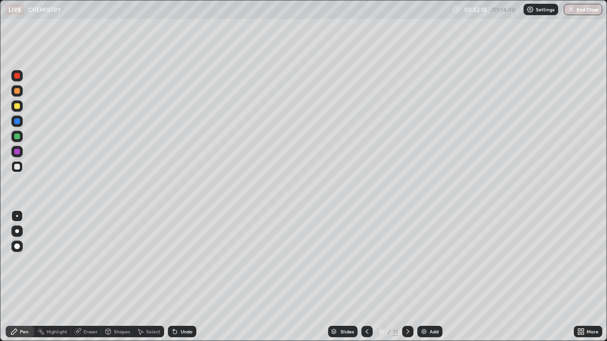
click at [173, 306] on div "Undo" at bounding box center [182, 331] width 28 height 11
click at [172, 306] on div "Undo" at bounding box center [182, 331] width 28 height 11
click at [85, 306] on div "Eraser" at bounding box center [90, 332] width 14 height 5
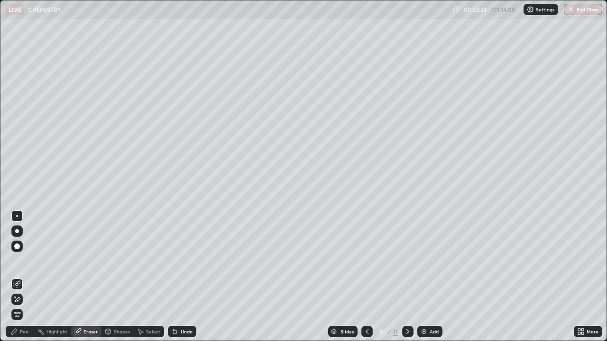
click at [24, 306] on div "Pen" at bounding box center [24, 332] width 9 height 5
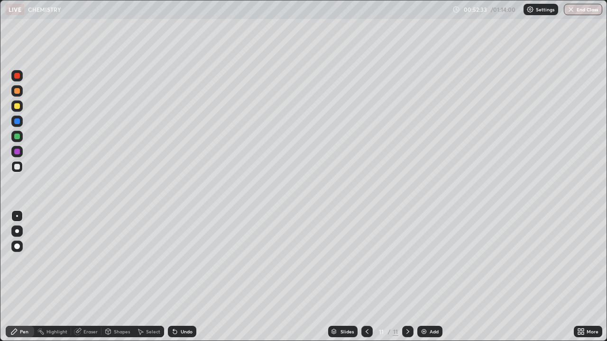
click at [176, 306] on icon at bounding box center [175, 332] width 8 height 8
click at [174, 306] on icon at bounding box center [175, 333] width 4 height 4
click at [177, 306] on div "Undo" at bounding box center [182, 331] width 28 height 11
click at [17, 139] on div at bounding box center [17, 137] width 6 height 6
click at [570, 11] on img "button" at bounding box center [571, 10] width 8 height 8
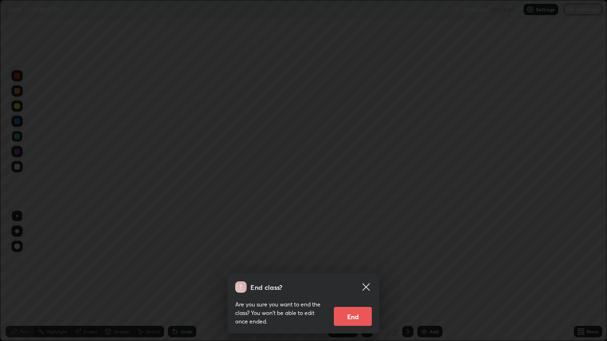
click at [343, 306] on button "End" at bounding box center [353, 316] width 38 height 19
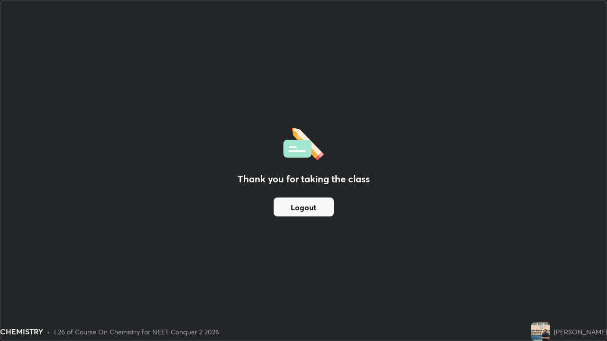
click at [597, 208] on div "Thank you for taking the class Logout" at bounding box center [303, 170] width 606 height 340
